Goal: Information Seeking & Learning: Learn about a topic

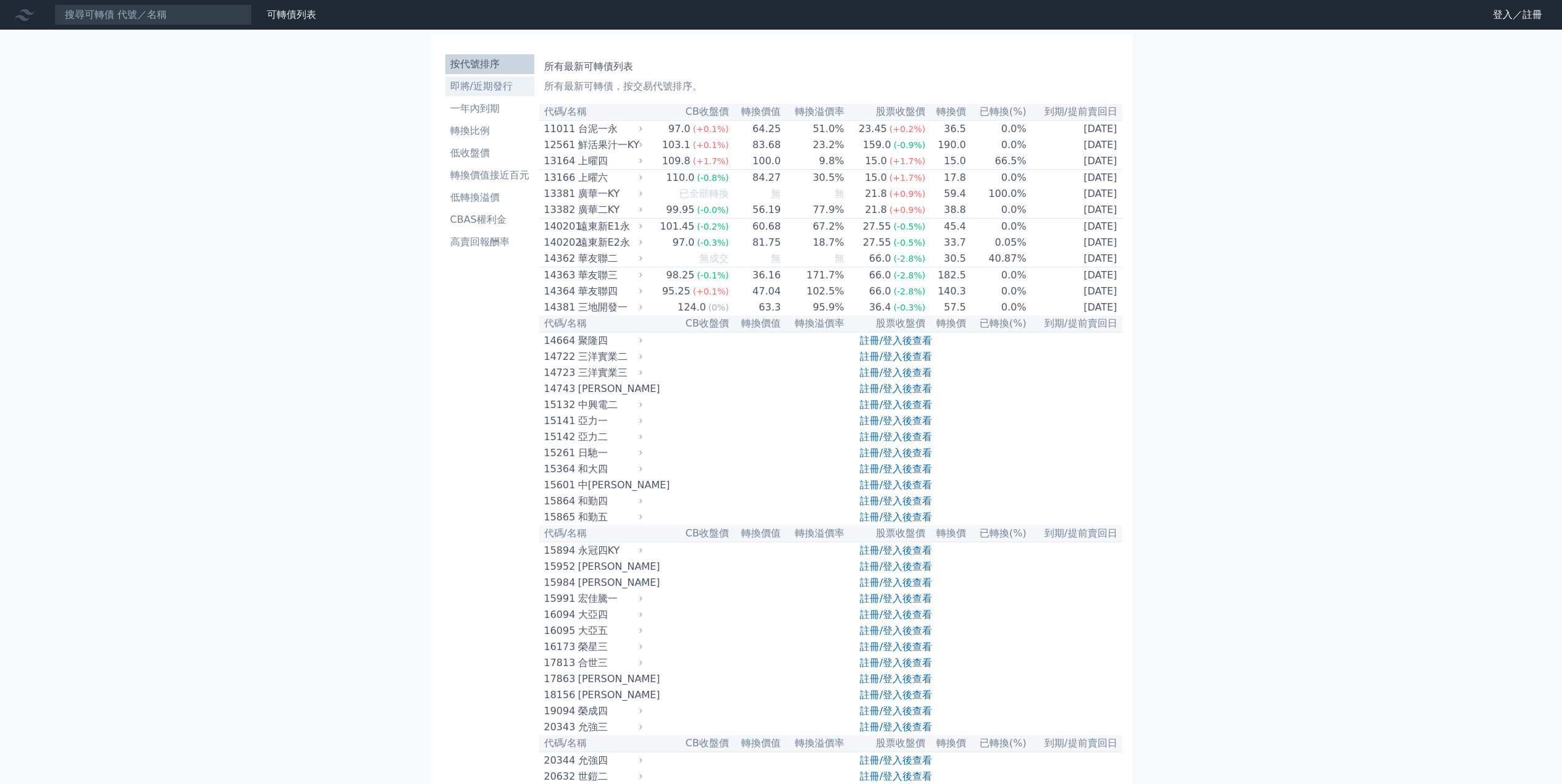
click at [510, 88] on li "即將/近期發行" at bounding box center [490, 86] width 89 height 15
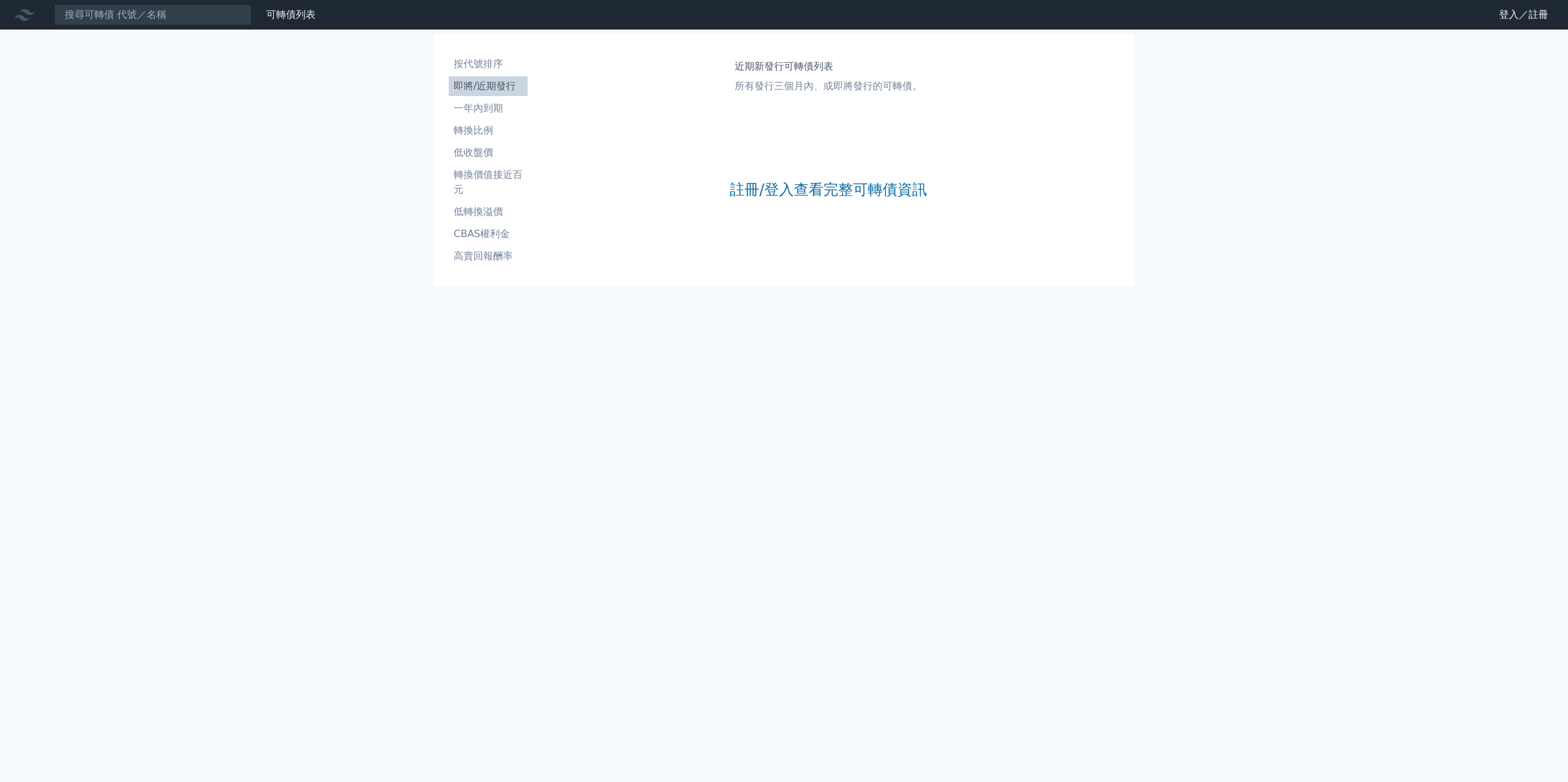
click at [911, 204] on div "註冊/登入查看完整可轉債資訊" at bounding box center [828, 190] width 198 height 162
click at [904, 192] on link "註冊/登入查看完整可轉債資訊" at bounding box center [828, 189] width 198 height 20
click at [795, 112] on link "Google 登入／註冊" at bounding box center [784, 108] width 128 height 26
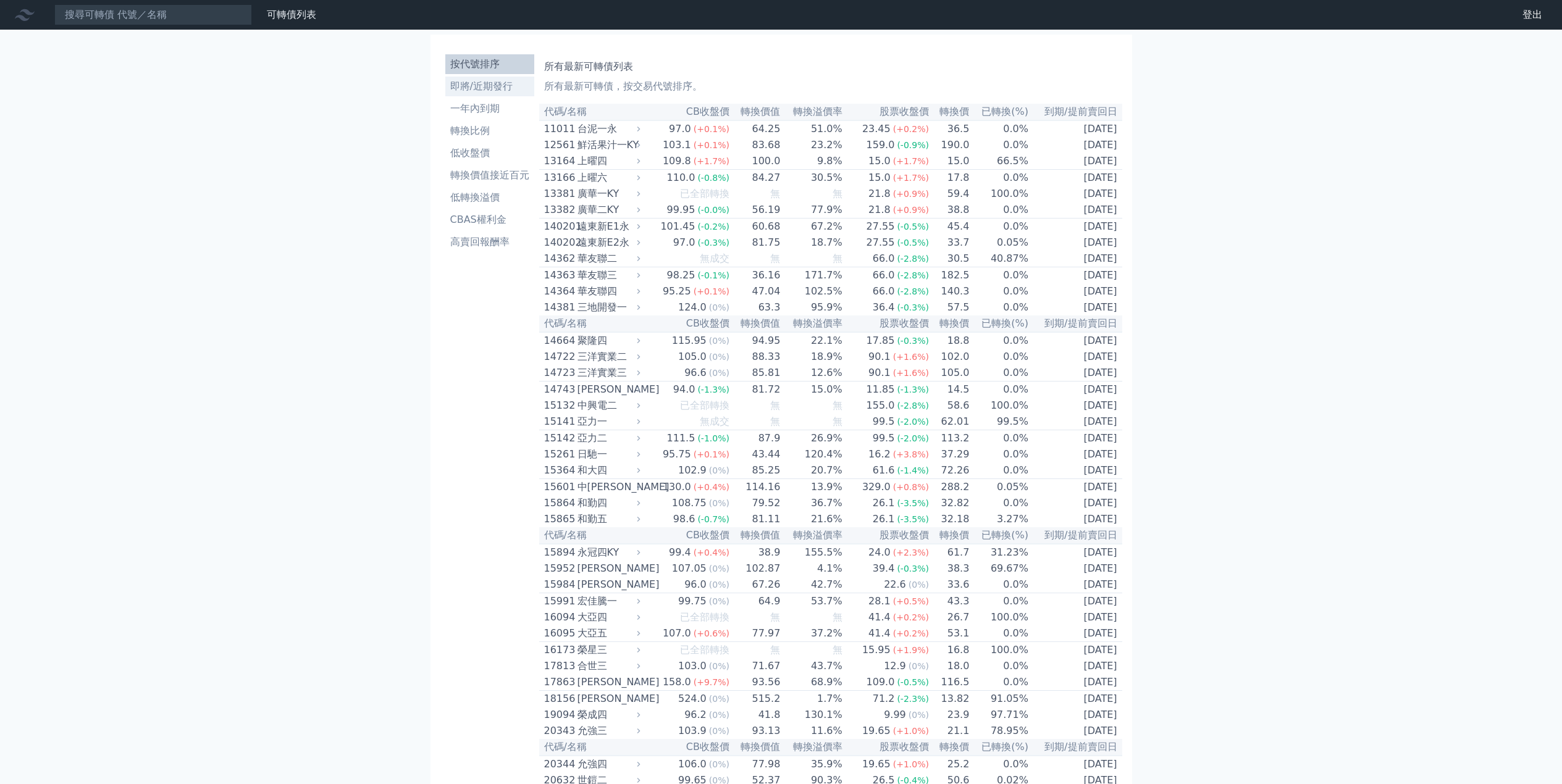
click at [494, 92] on li "即將/近期發行" at bounding box center [490, 86] width 89 height 15
